Goal: Information Seeking & Learning: Learn about a topic

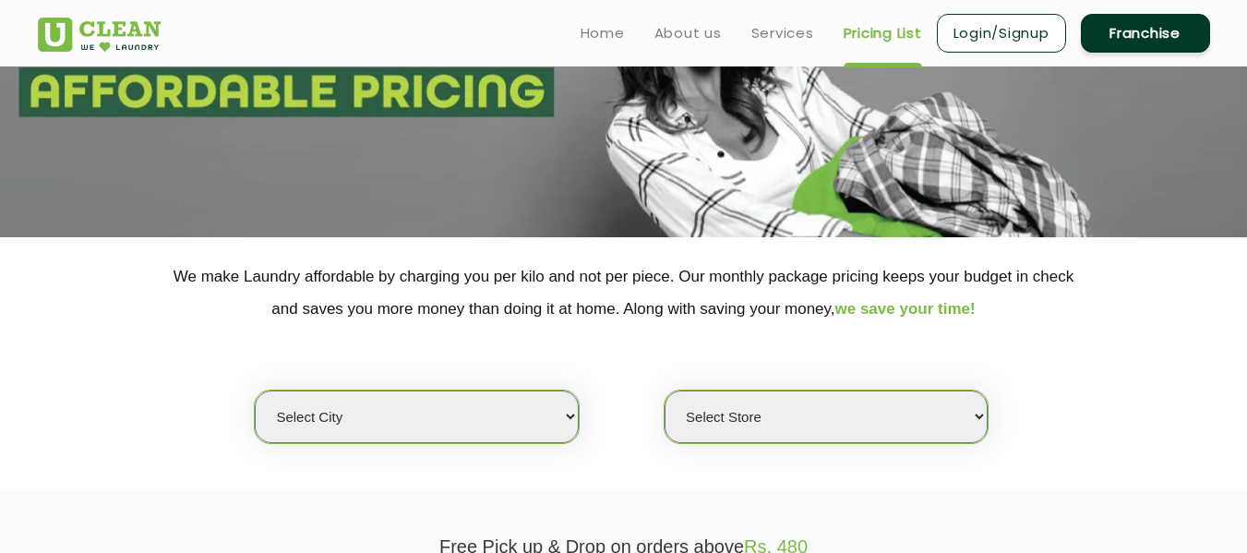
scroll to position [187, 0]
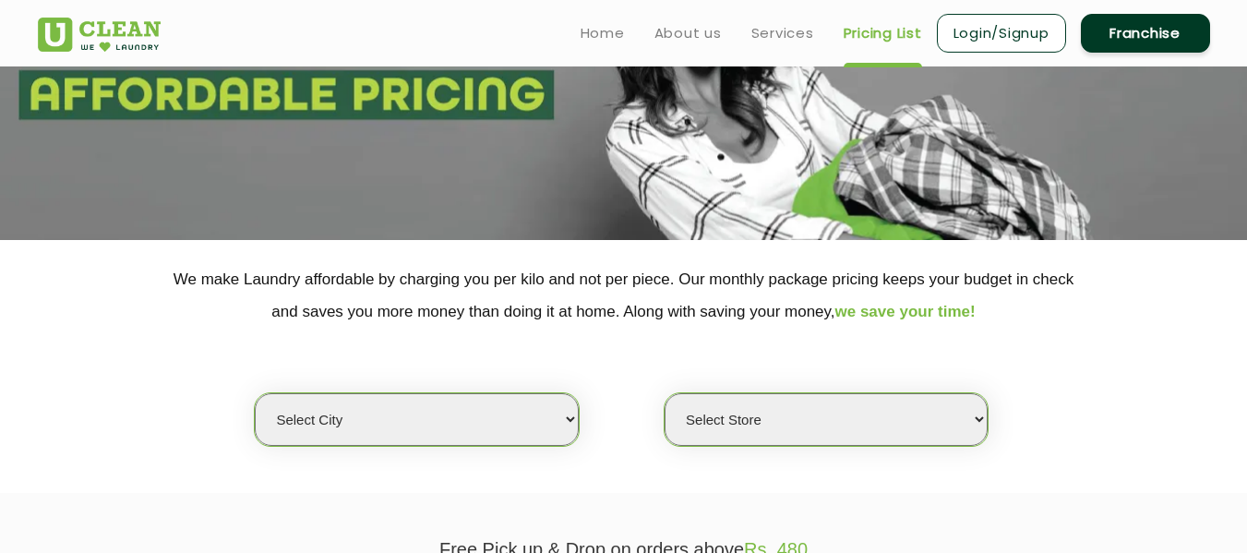
click at [430, 416] on select "Select city [GEOGRAPHIC_DATA] [GEOGRAPHIC_DATA] [GEOGRAPHIC_DATA] [GEOGRAPHIC_D…" at bounding box center [416, 419] width 323 height 53
select select "68"
click at [255, 393] on select "Select city [GEOGRAPHIC_DATA] [GEOGRAPHIC_DATA] [GEOGRAPHIC_DATA] [GEOGRAPHIC_D…" at bounding box center [416, 419] width 323 height 53
click at [697, 413] on select "Select Store" at bounding box center [826, 419] width 323 height 53
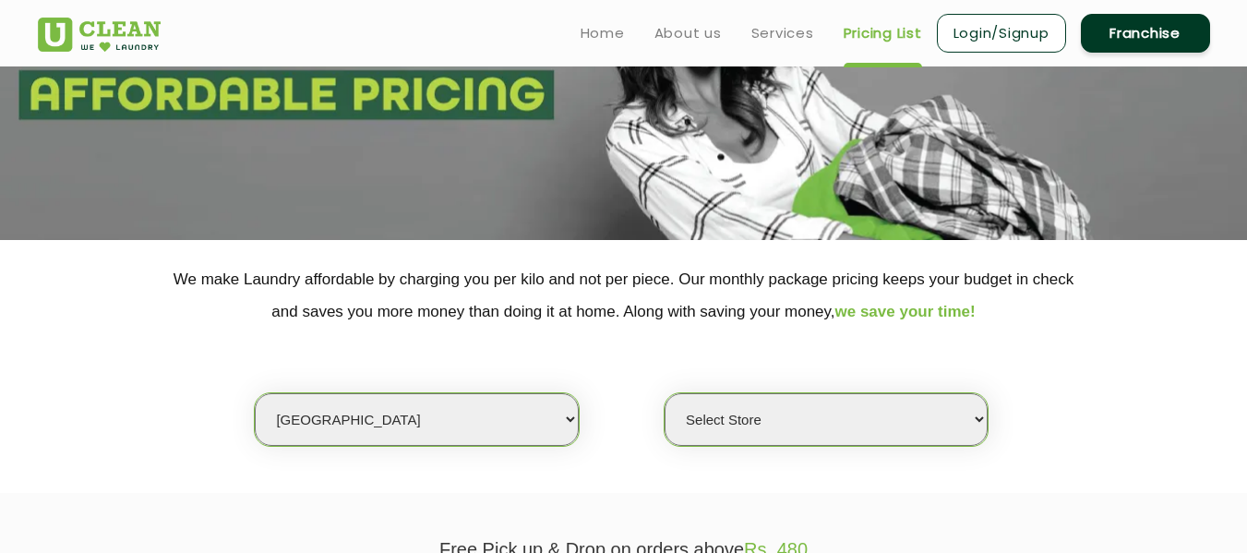
click at [697, 413] on select "Select Store" at bounding box center [826, 419] width 323 height 53
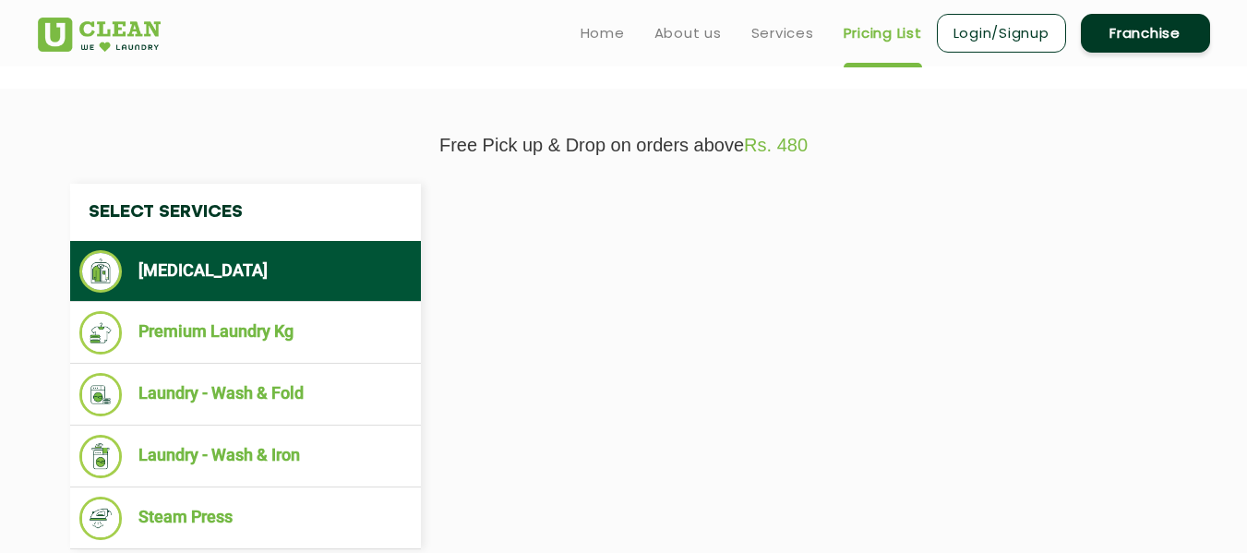
scroll to position [535, 0]
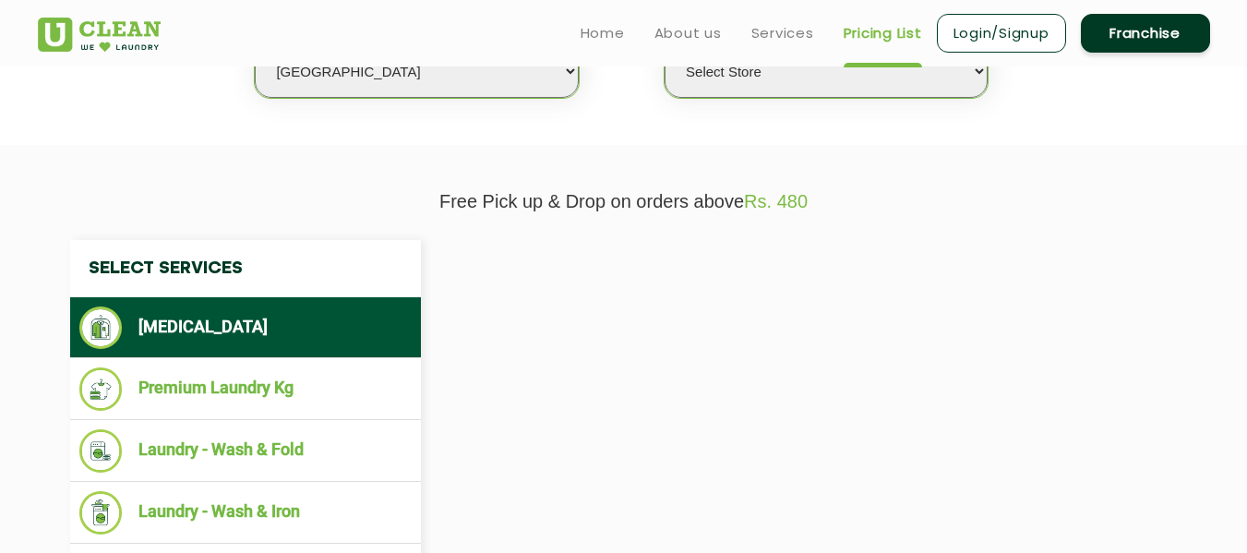
click at [973, 78] on select "Select Store" at bounding box center [826, 71] width 323 height 53
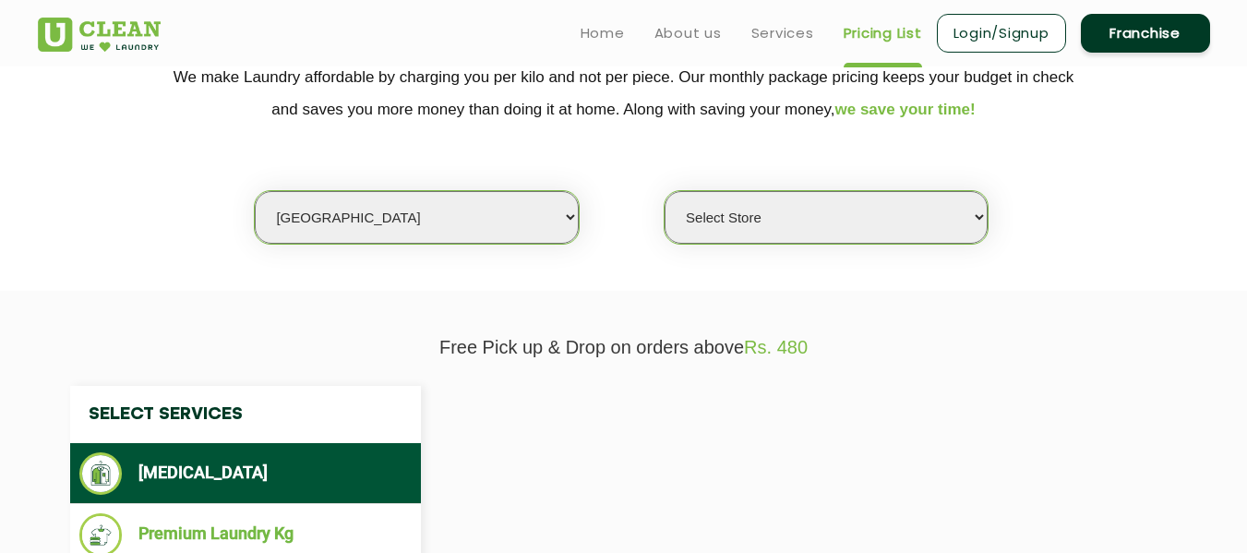
scroll to position [359, 0]
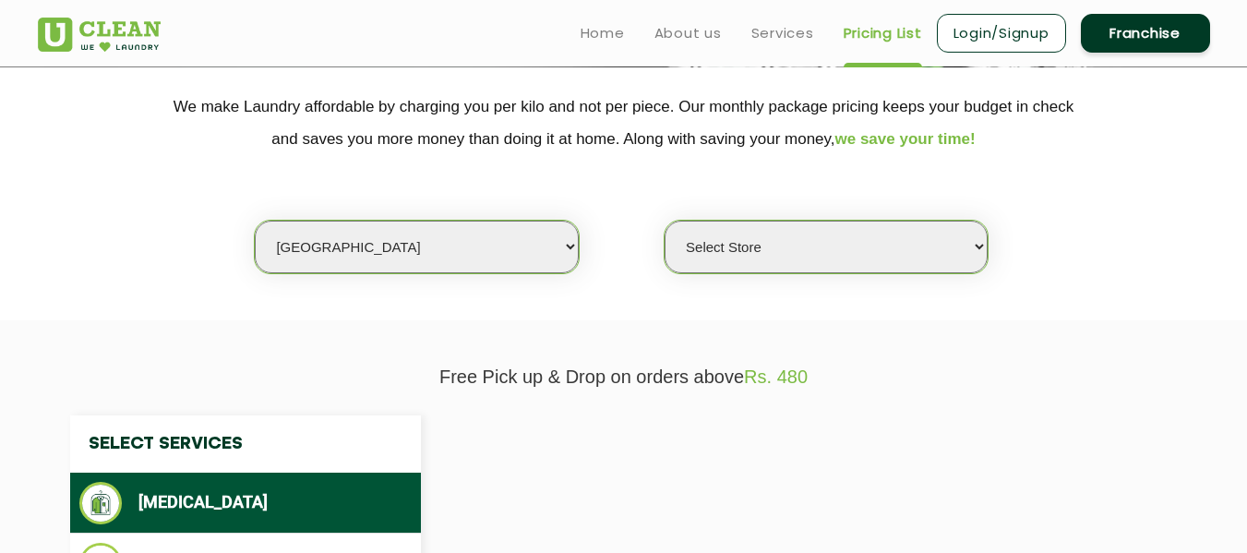
click at [946, 233] on select "Select Store" at bounding box center [826, 247] width 323 height 53
select select "432"
click at [665, 221] on select "Select Store [PERSON_NAME][GEOGRAPHIC_DATA] UClean Talab Tillo UClean Janipur U…" at bounding box center [826, 247] width 323 height 53
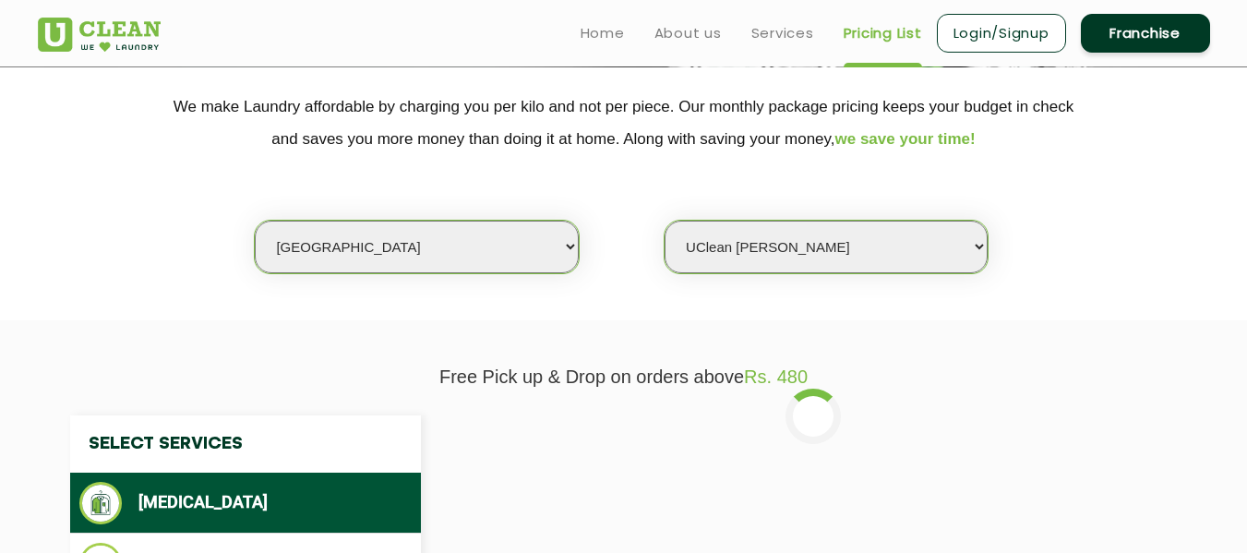
drag, startPoint x: 1224, startPoint y: 252, endPoint x: 1260, endPoint y: 237, distance: 38.9
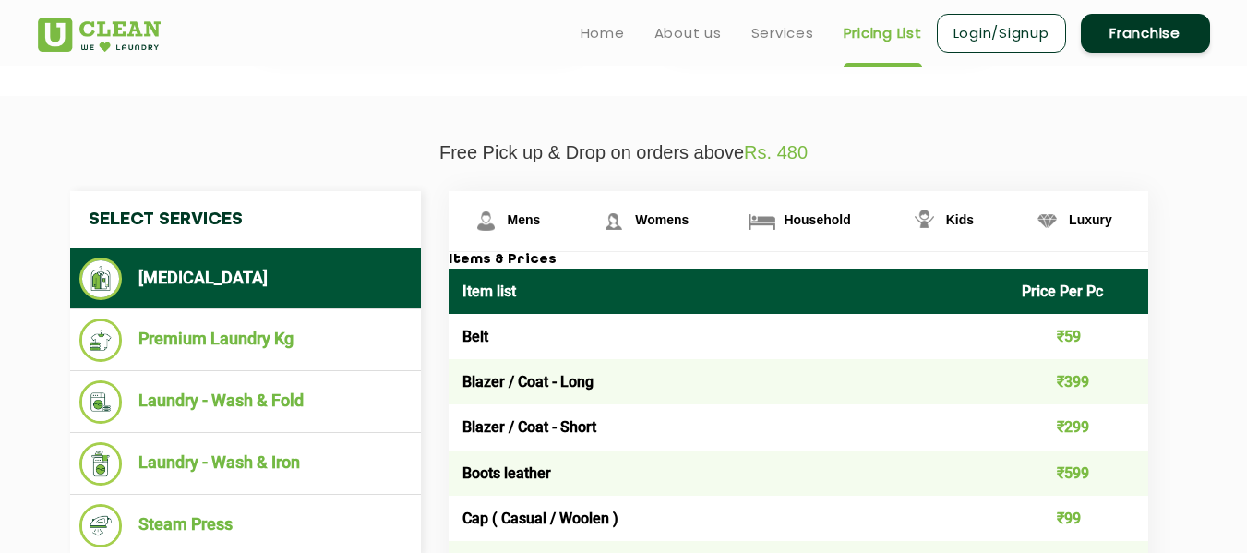
scroll to position [575, 0]
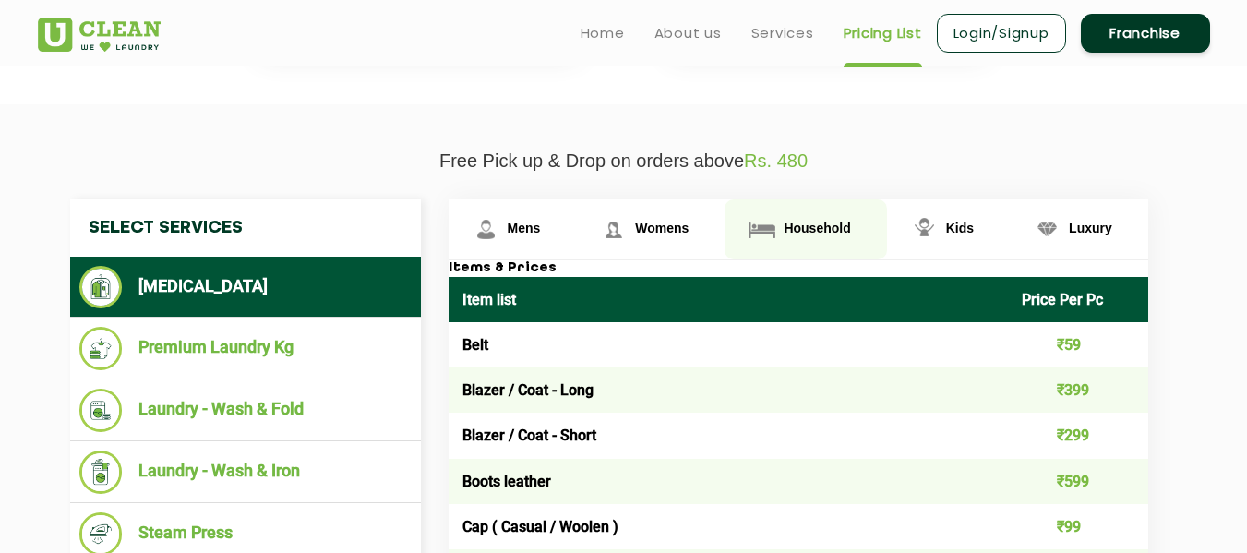
click at [502, 238] on img at bounding box center [486, 229] width 32 height 32
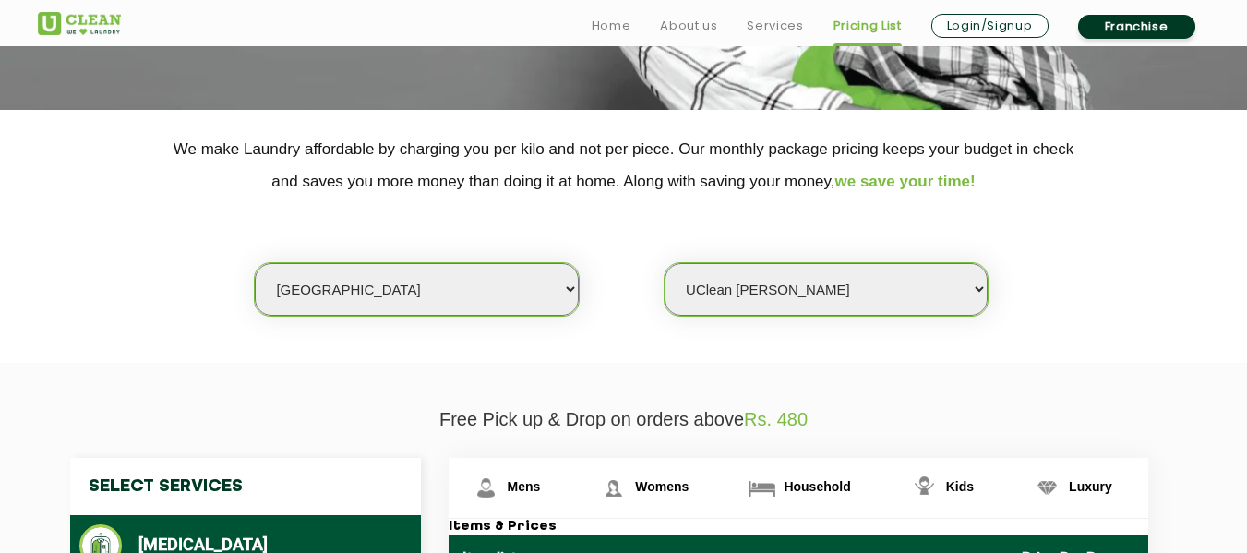
scroll to position [600, 0]
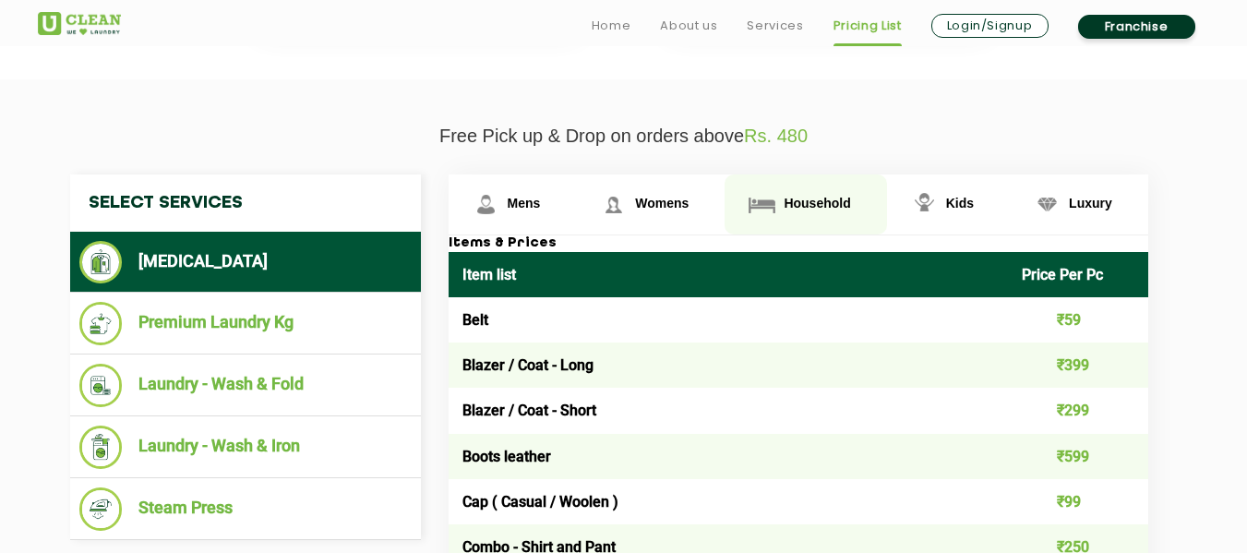
click at [541, 210] on span "Household" at bounding box center [524, 203] width 33 height 15
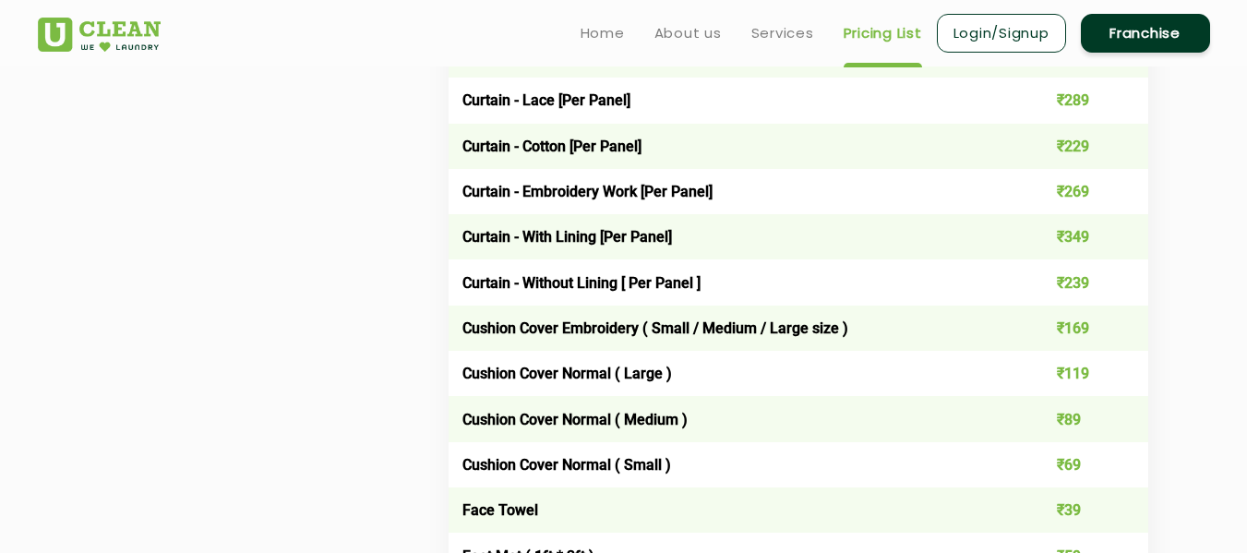
scroll to position [1548, 0]
